Goal: Go to known website: Access a specific website the user already knows

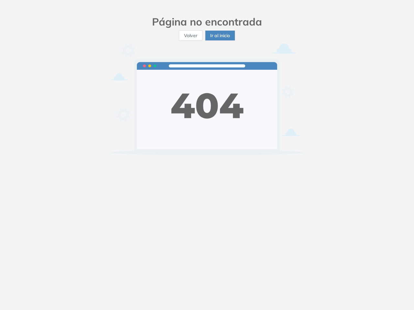
click at [207, 155] on img at bounding box center [207, 99] width 194 height 112
click at [190, 36] on span "Volver" at bounding box center [190, 35] width 13 height 7
click at [220, 36] on span "Ir al inicio" at bounding box center [220, 35] width 20 height 7
